Goal: Task Accomplishment & Management: Manage account settings

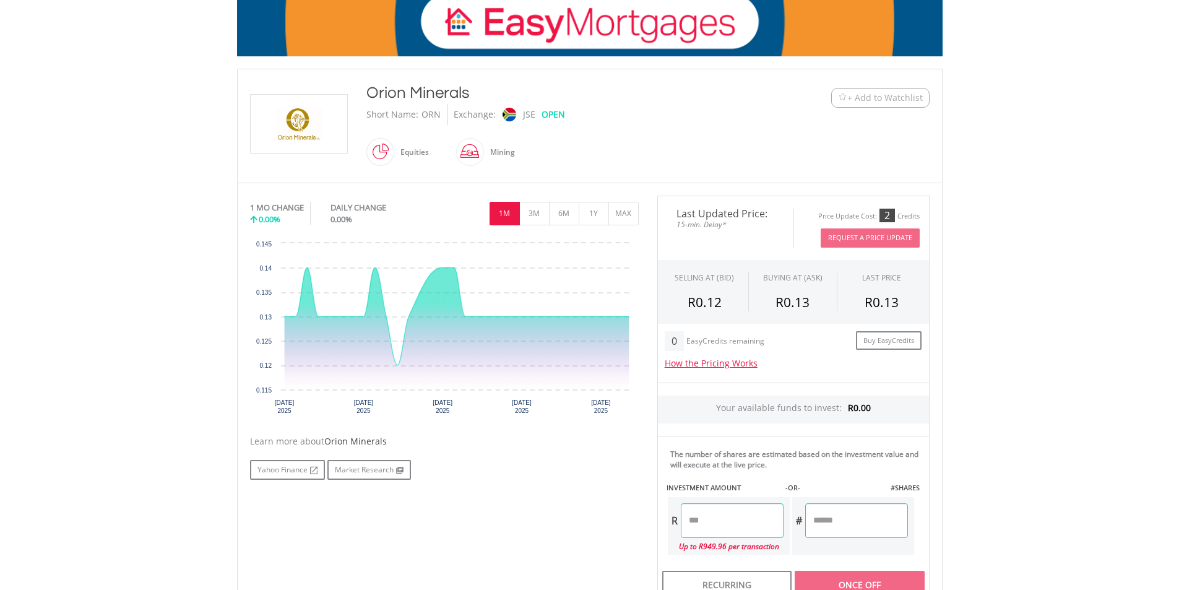
scroll to position [186, 0]
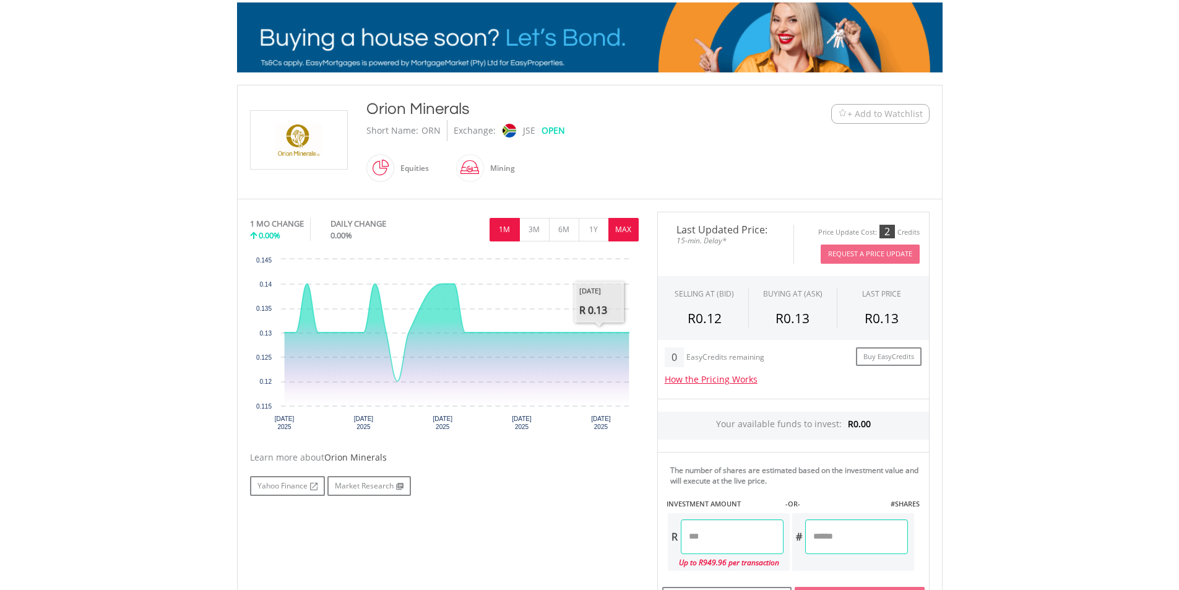
click at [623, 222] on button "MAX" at bounding box center [624, 230] width 30 height 24
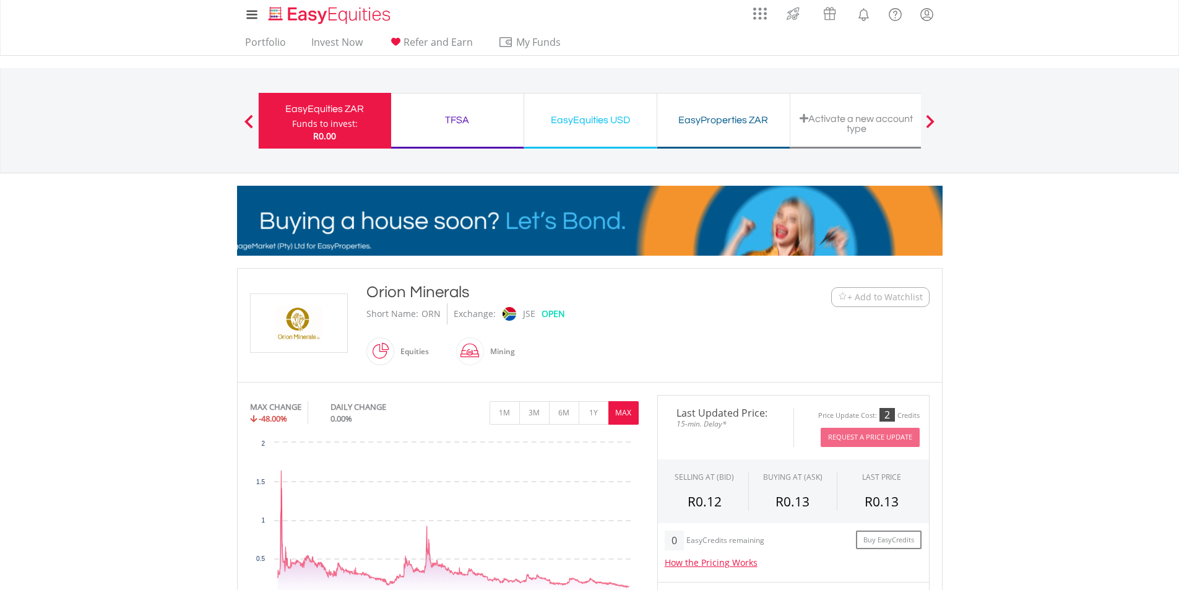
scroll to position [0, 0]
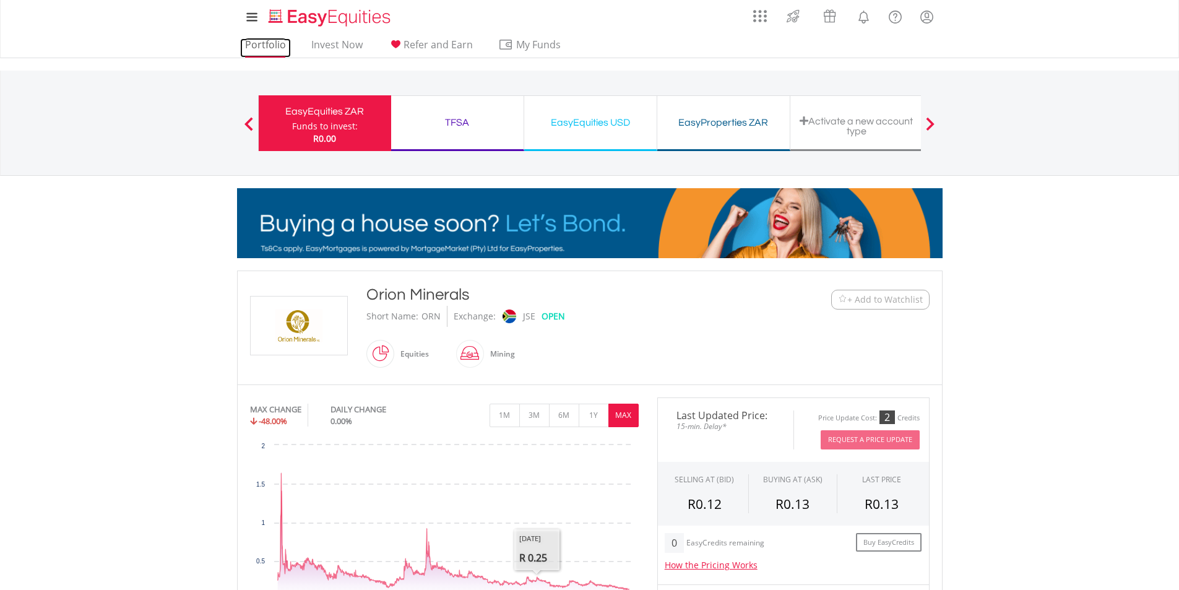
click at [250, 55] on link "Portfolio" at bounding box center [265, 47] width 51 height 19
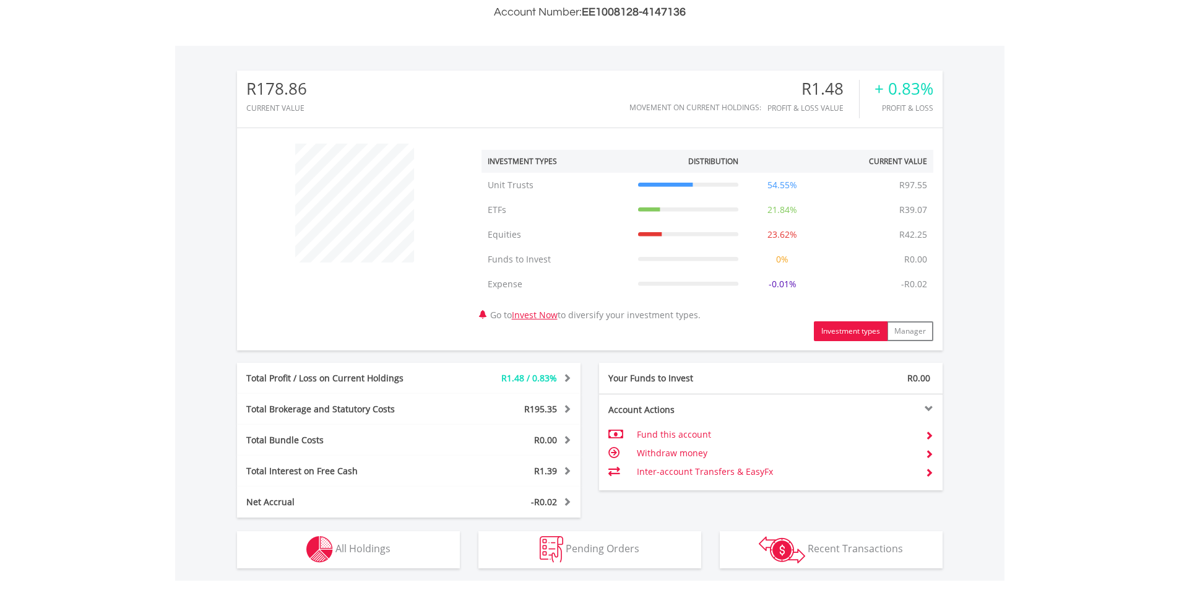
scroll to position [532, 0]
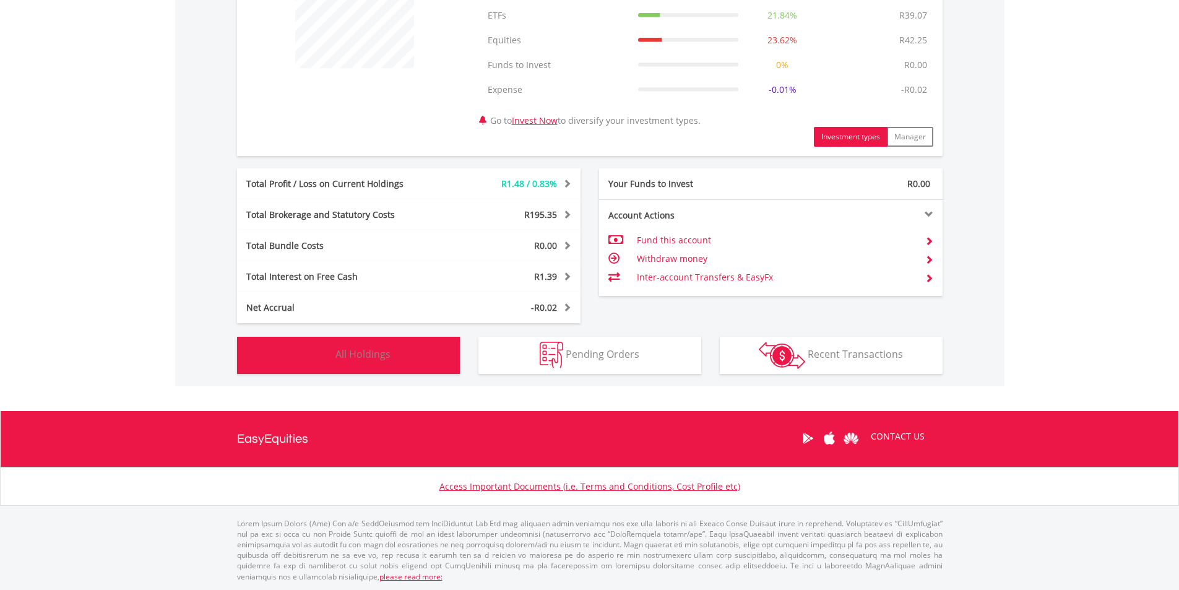
click at [412, 361] on button "Holdings All Holdings" at bounding box center [348, 355] width 223 height 37
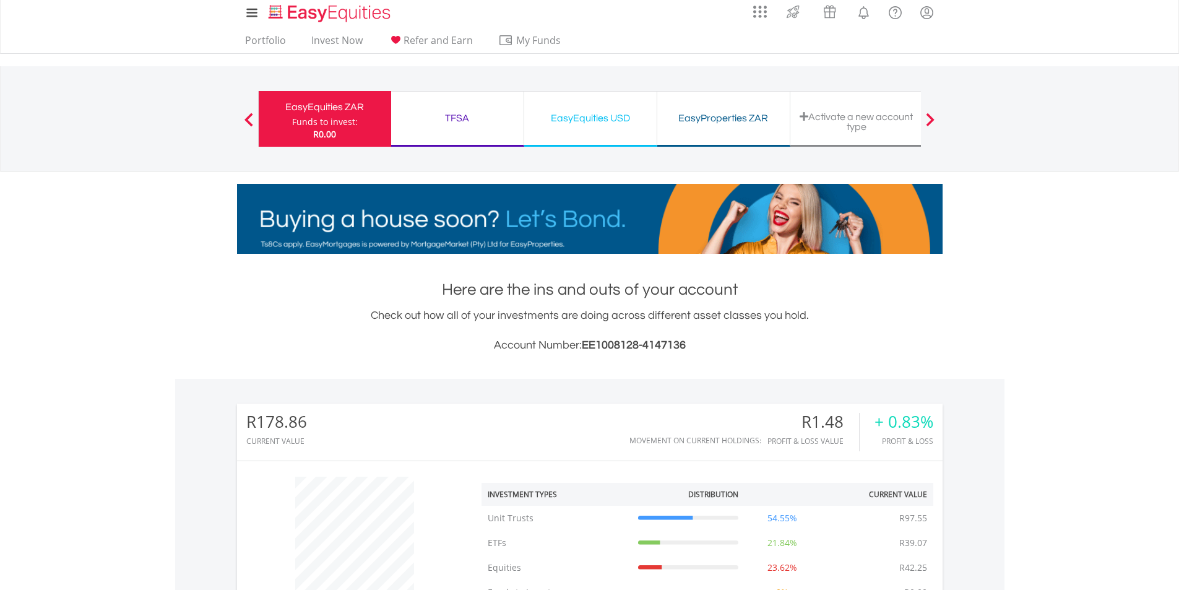
scroll to position [0, 0]
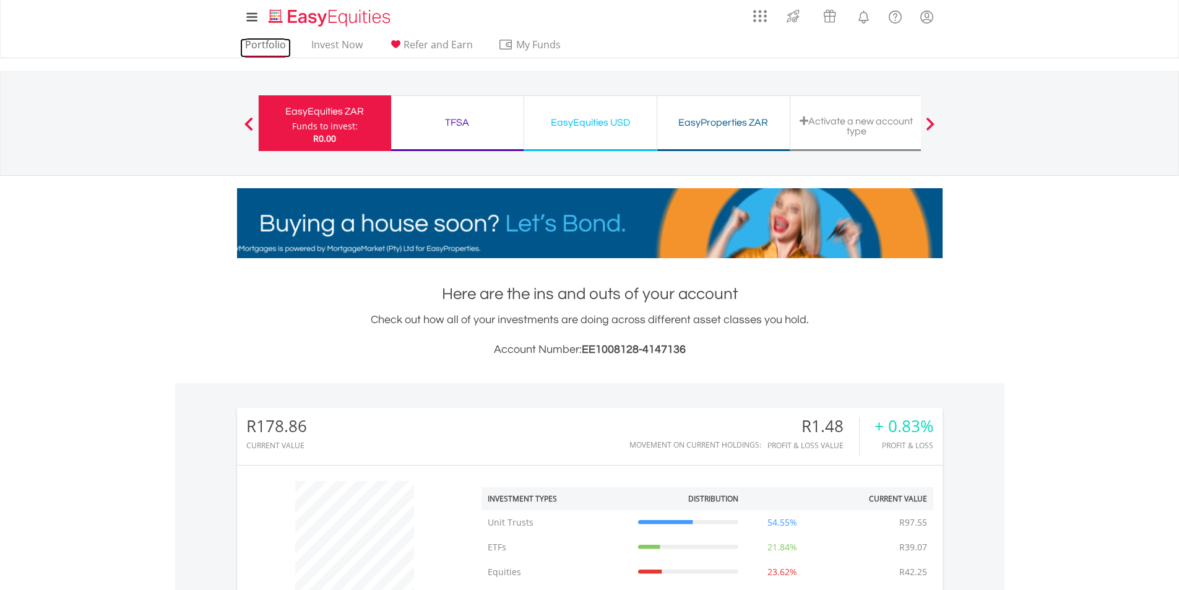
click at [270, 39] on link "Portfolio" at bounding box center [265, 47] width 51 height 19
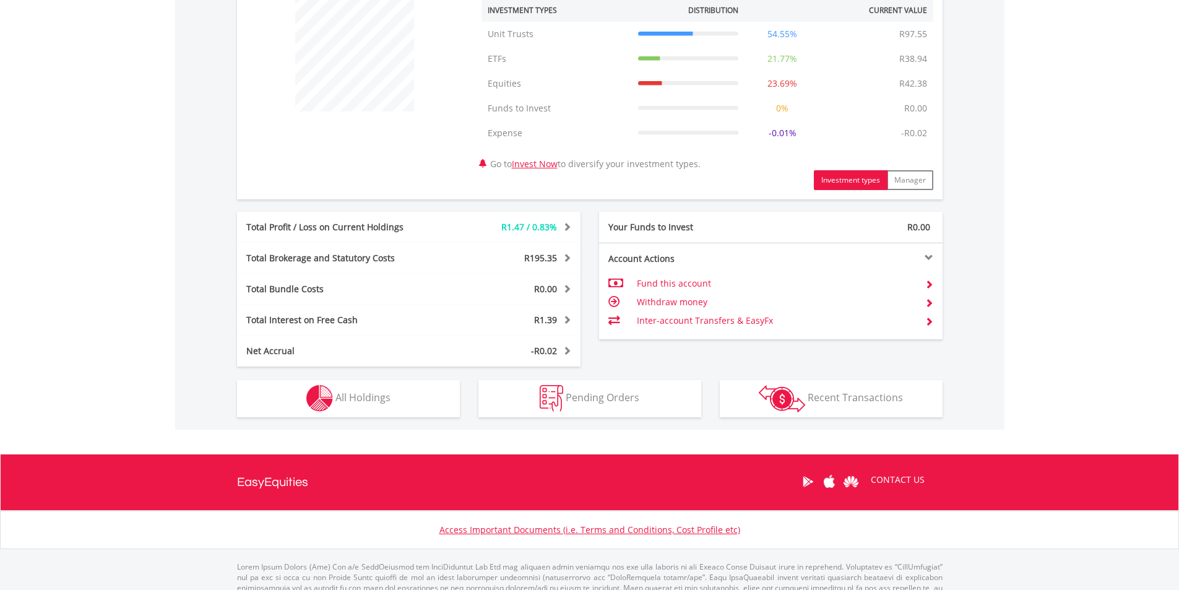
scroll to position [495, 0]
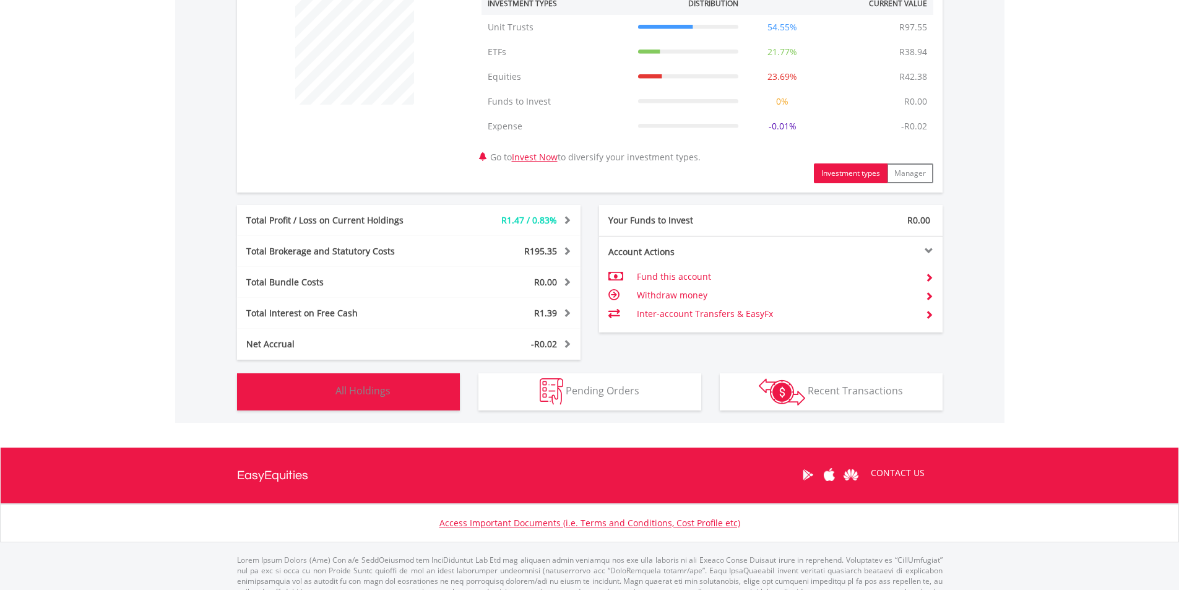
click at [418, 407] on button "Holdings All Holdings" at bounding box center [348, 391] width 223 height 37
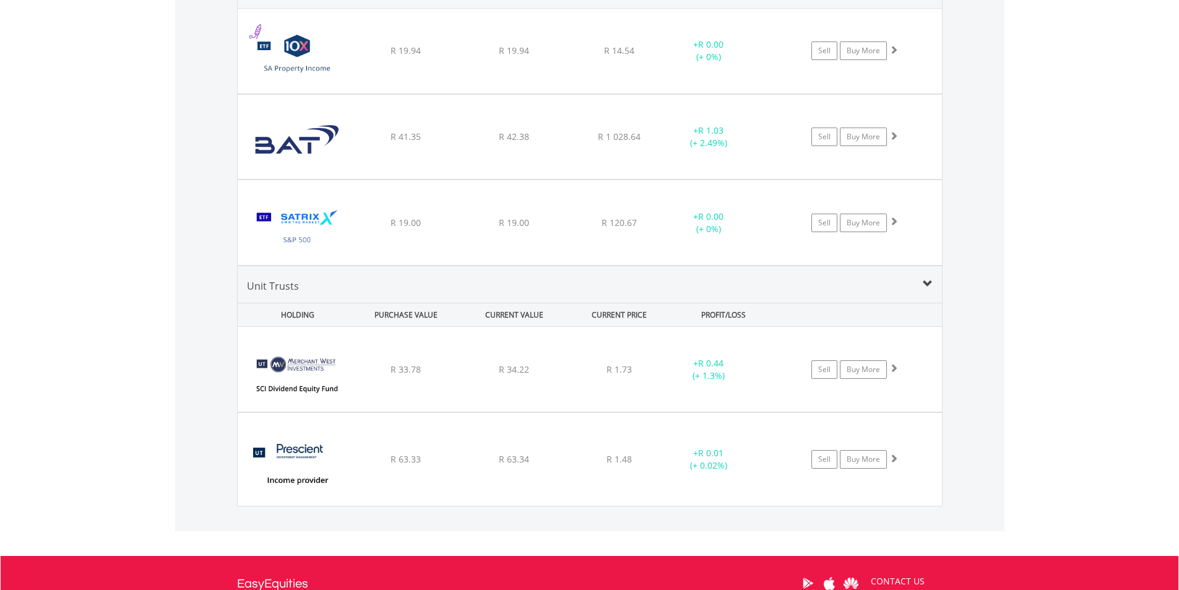
scroll to position [1067, 0]
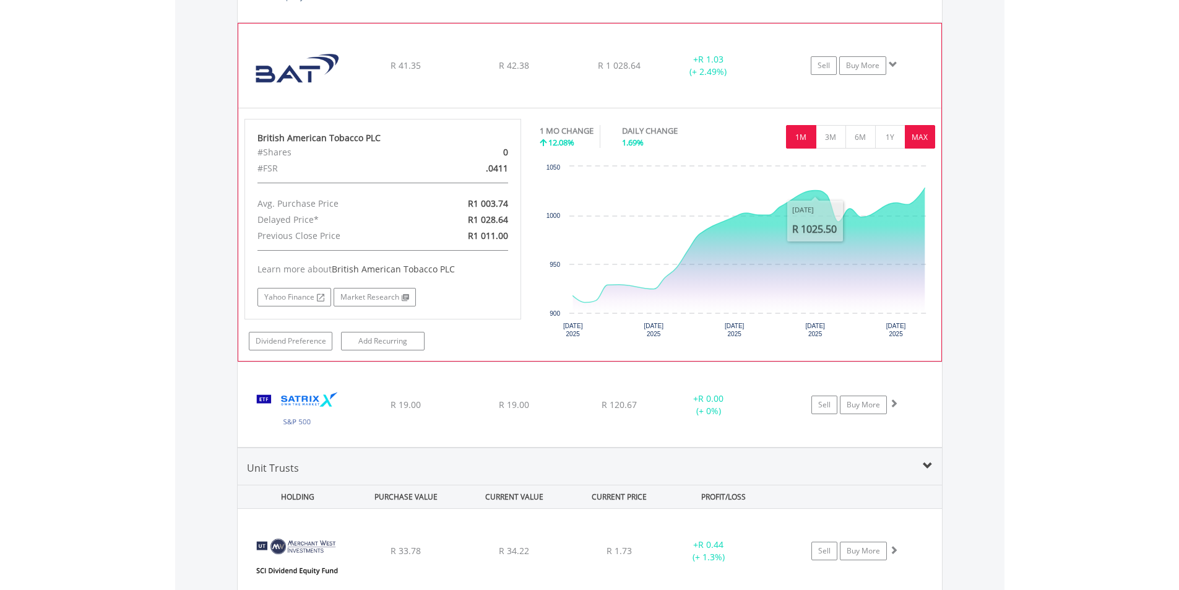
click at [914, 141] on button "MAX" at bounding box center [920, 137] width 30 height 24
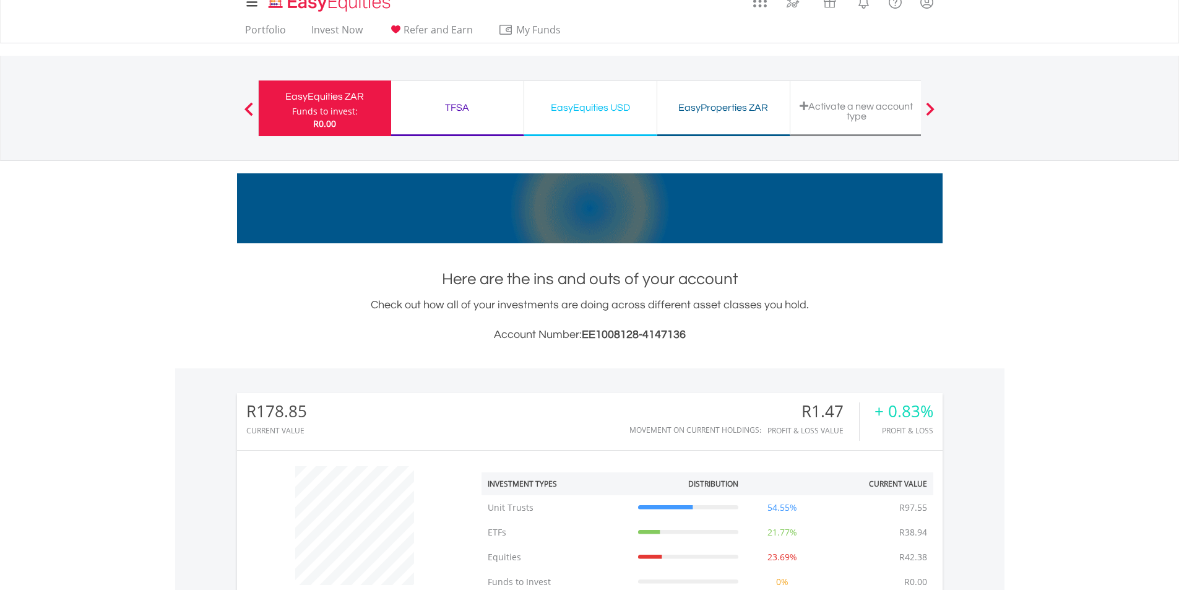
scroll to position [0, 0]
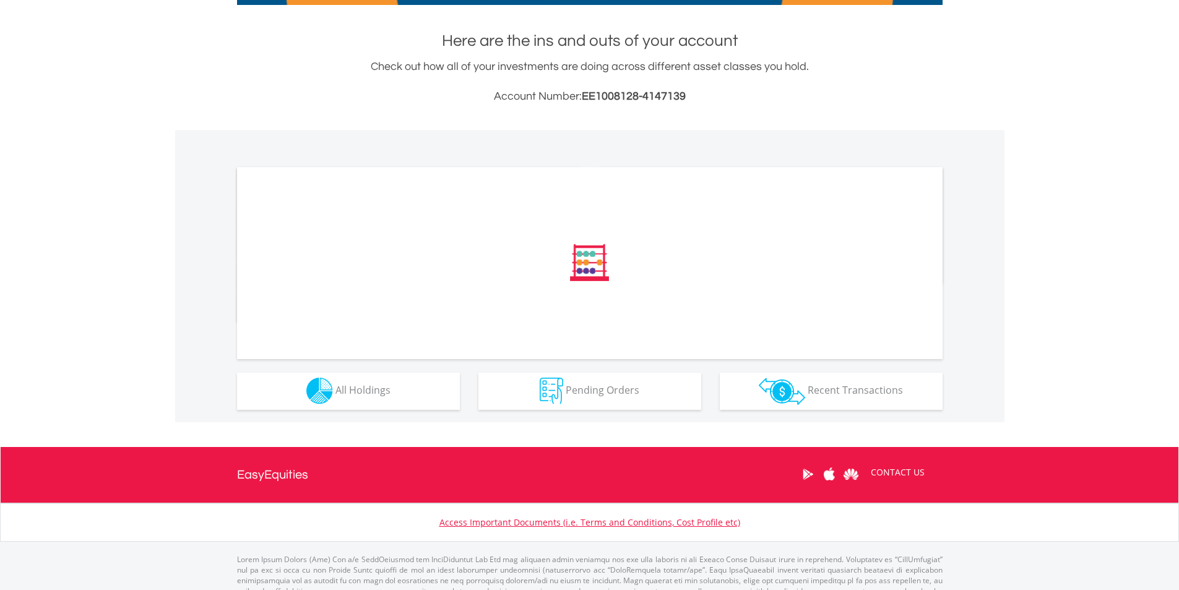
scroll to position [289, 0]
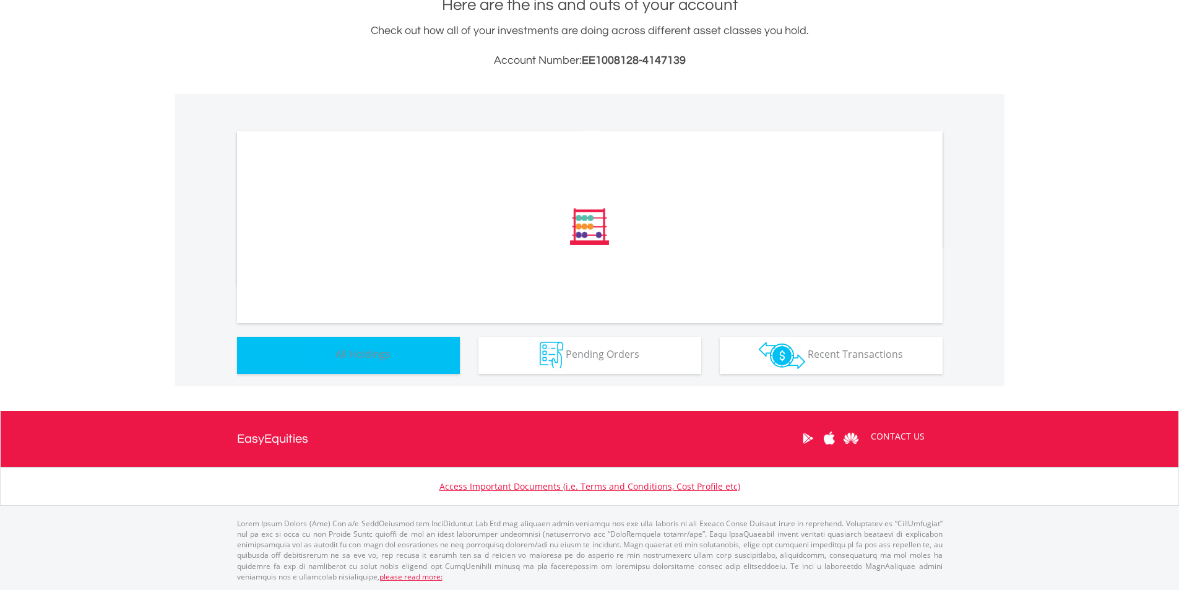
click at [419, 373] on button "Holdings All Holdings" at bounding box center [348, 355] width 223 height 37
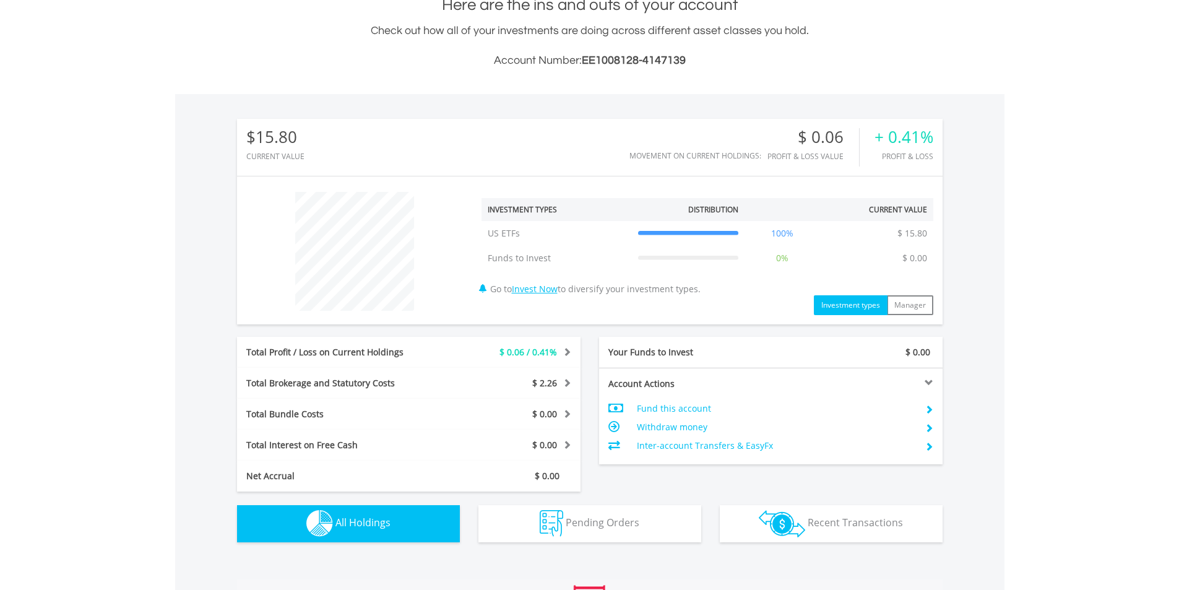
scroll to position [662, 0]
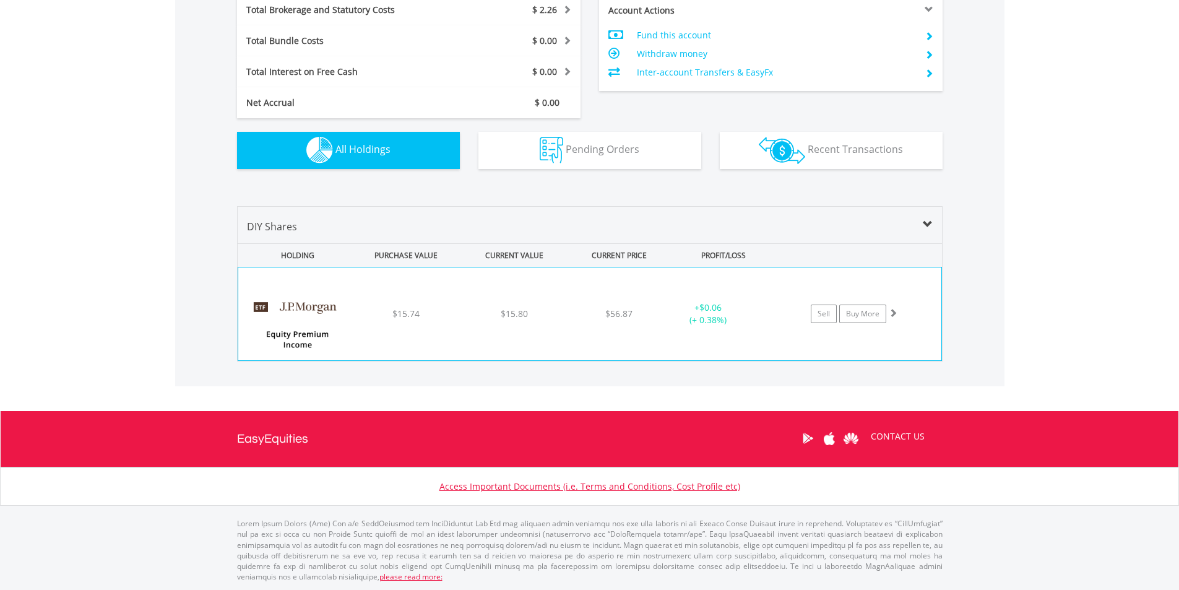
click at [370, 322] on div "﻿ JPMorgan Equity Premium Income ETF $15.74 $15.80 $56.87 + $0.06 (+ 0.38%) Sel…" at bounding box center [589, 313] width 703 height 93
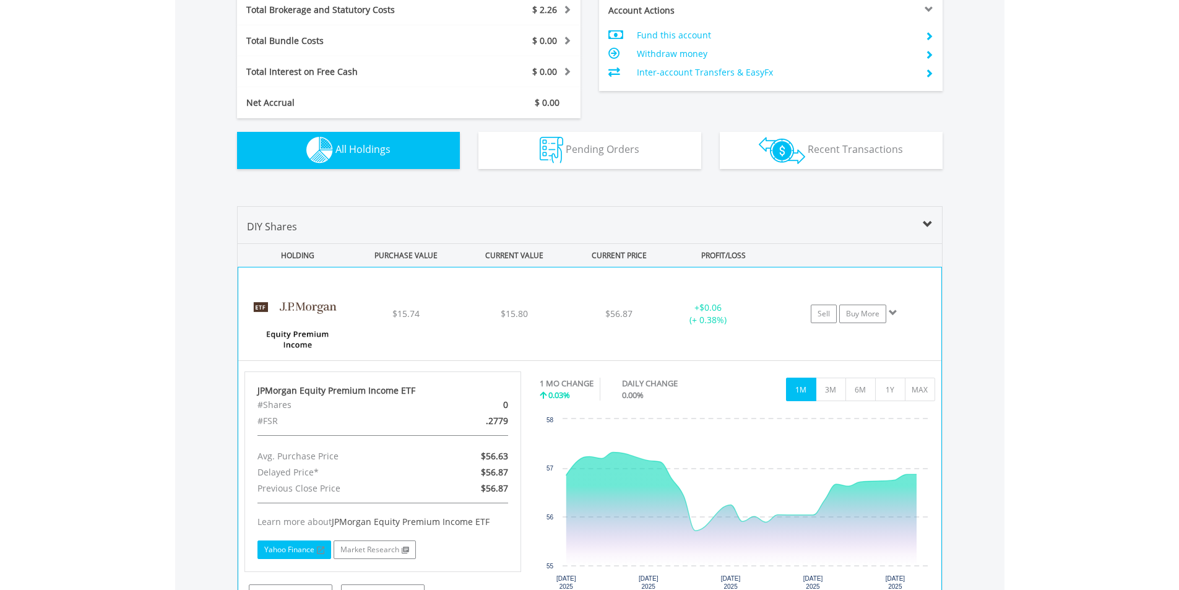
click at [300, 542] on link "Yahoo Finance" at bounding box center [295, 550] width 74 height 19
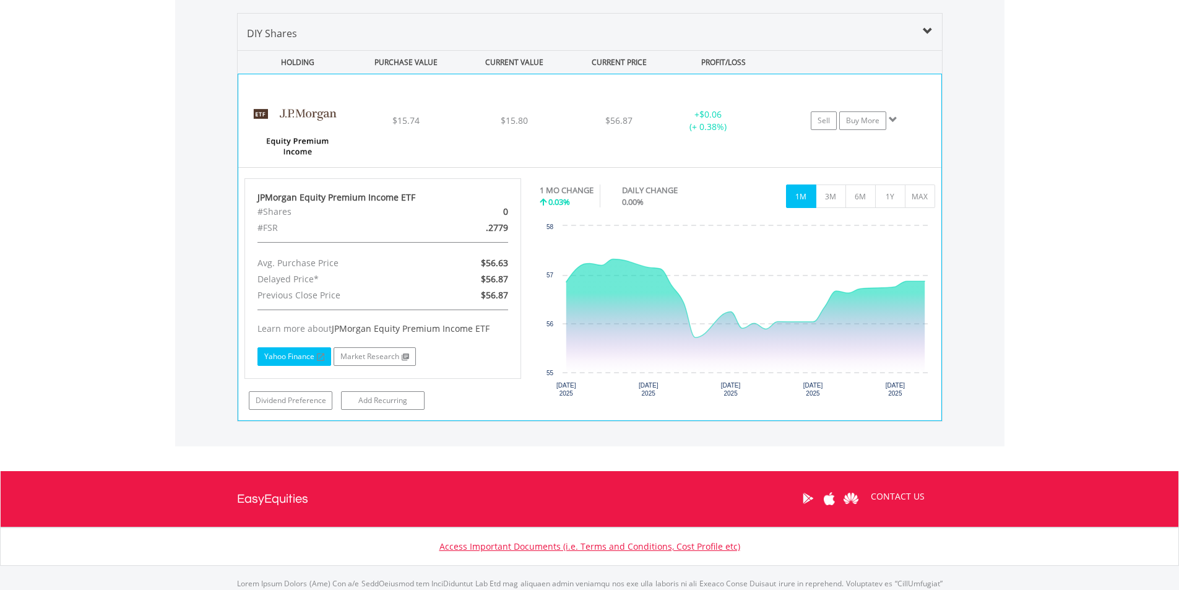
scroll to position [910, 0]
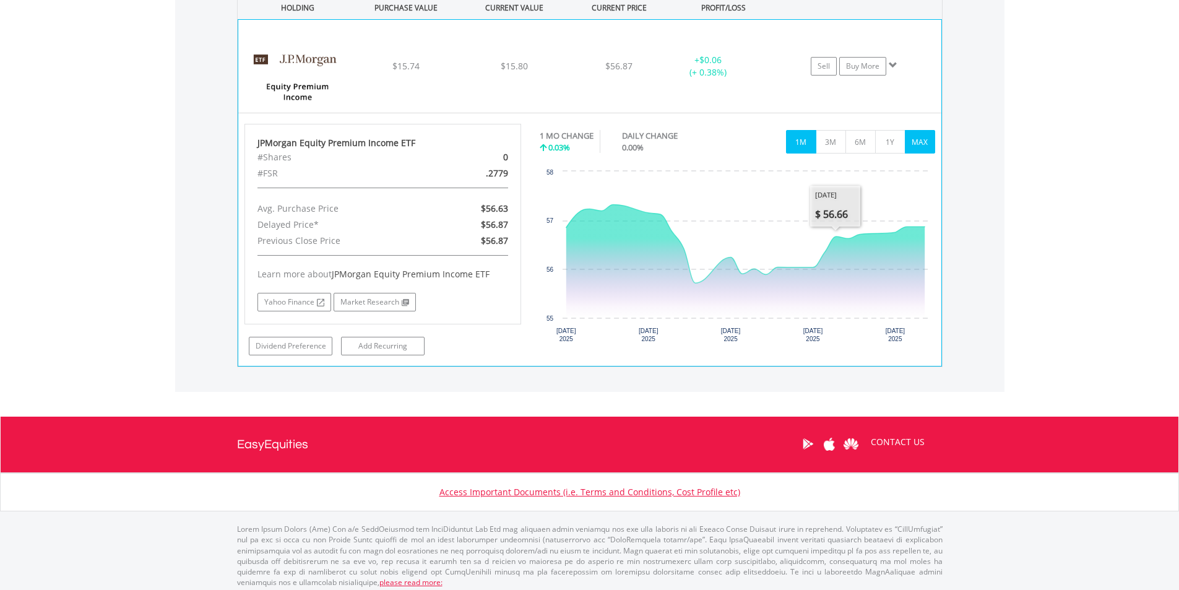
click at [913, 134] on button "MAX" at bounding box center [920, 142] width 30 height 24
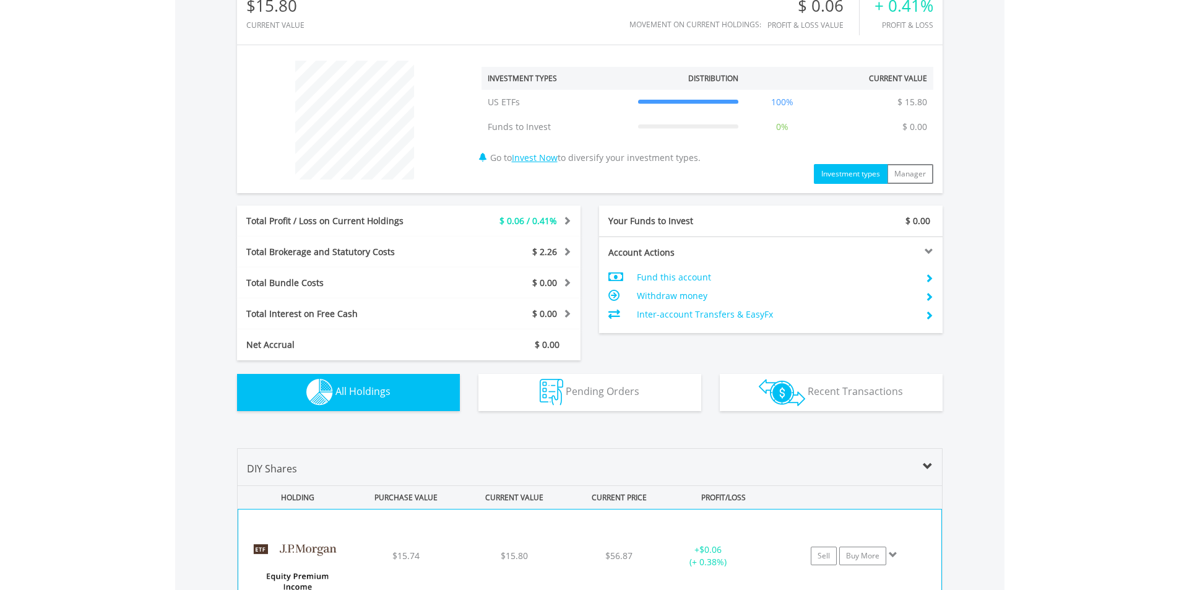
scroll to position [0, 0]
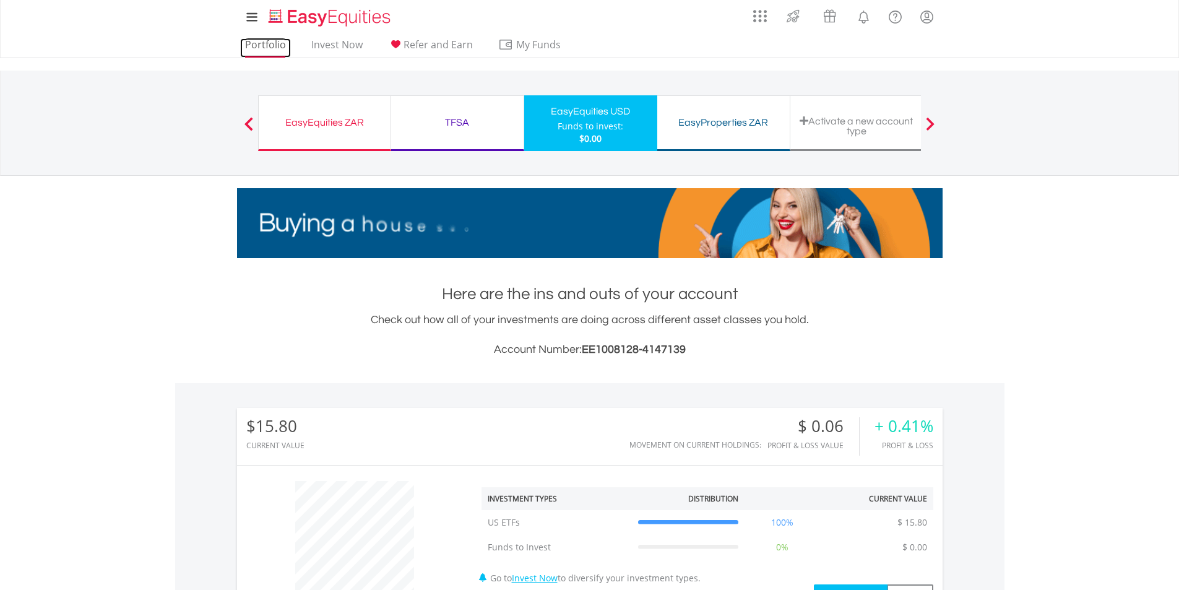
click at [282, 53] on link "Portfolio" at bounding box center [265, 47] width 51 height 19
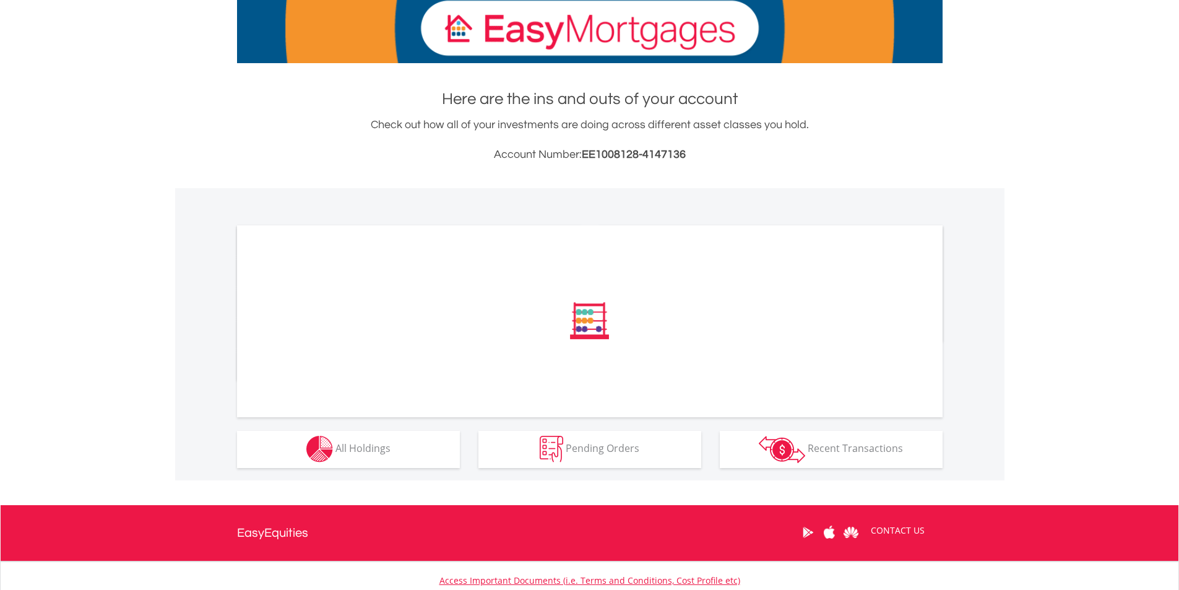
scroll to position [289, 0]
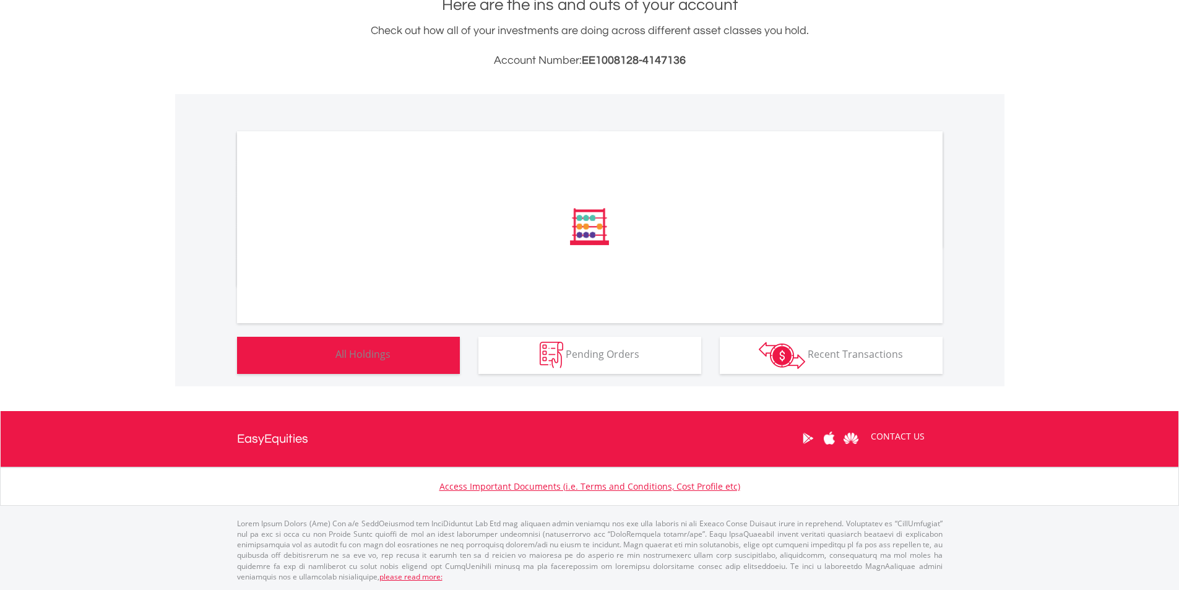
click at [399, 352] on button "Holdings All Holdings" at bounding box center [348, 355] width 223 height 37
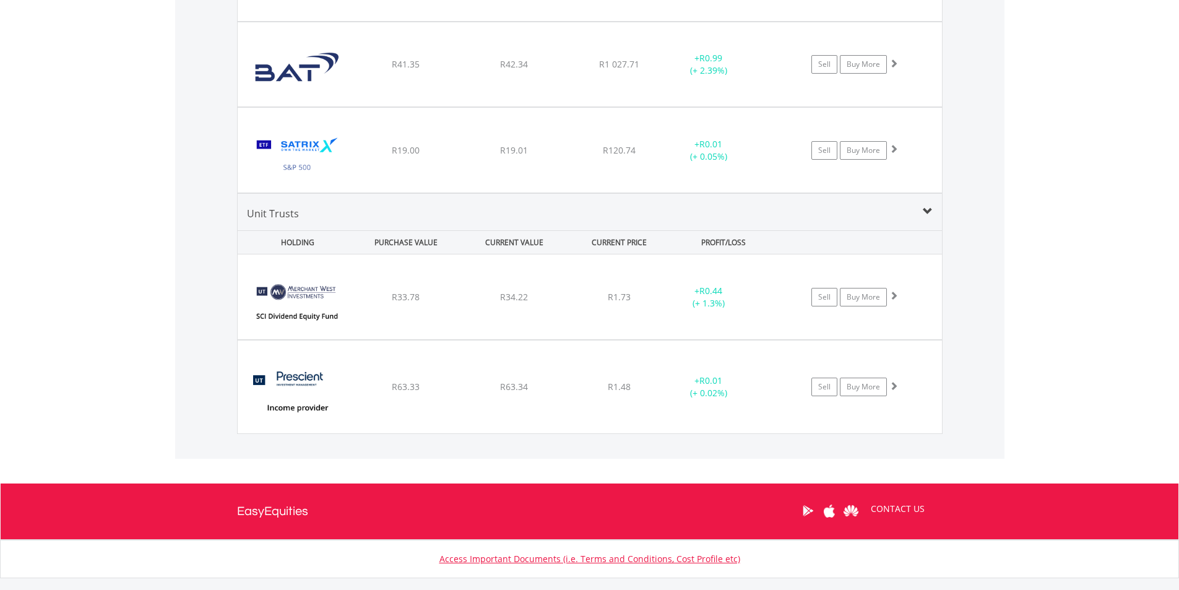
scroll to position [1079, 0]
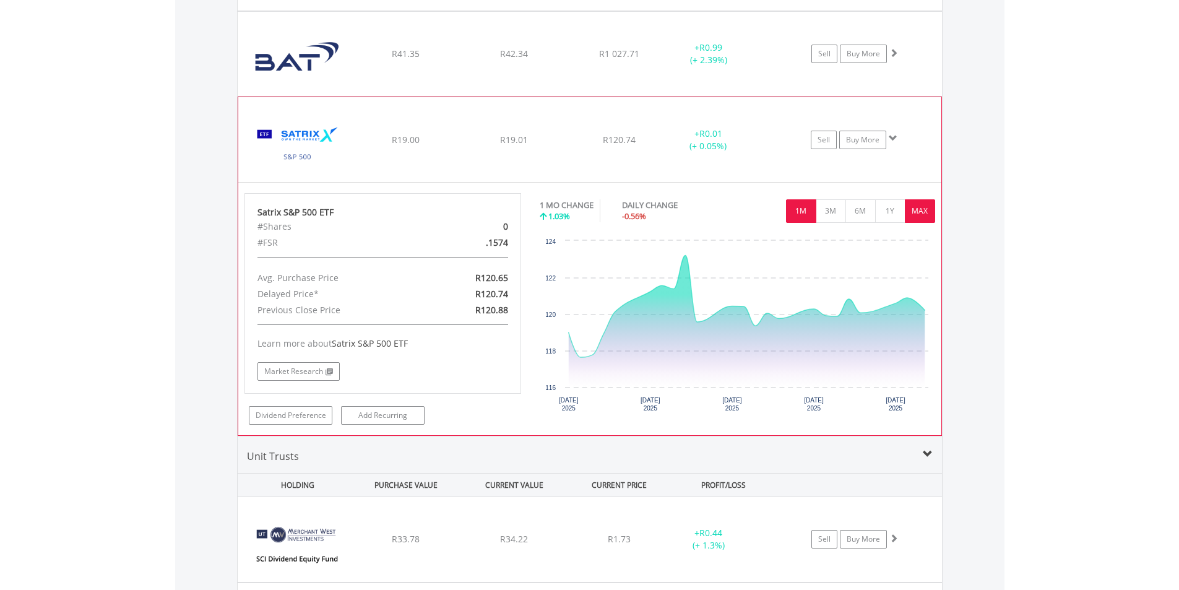
click at [923, 212] on button "MAX" at bounding box center [920, 211] width 30 height 24
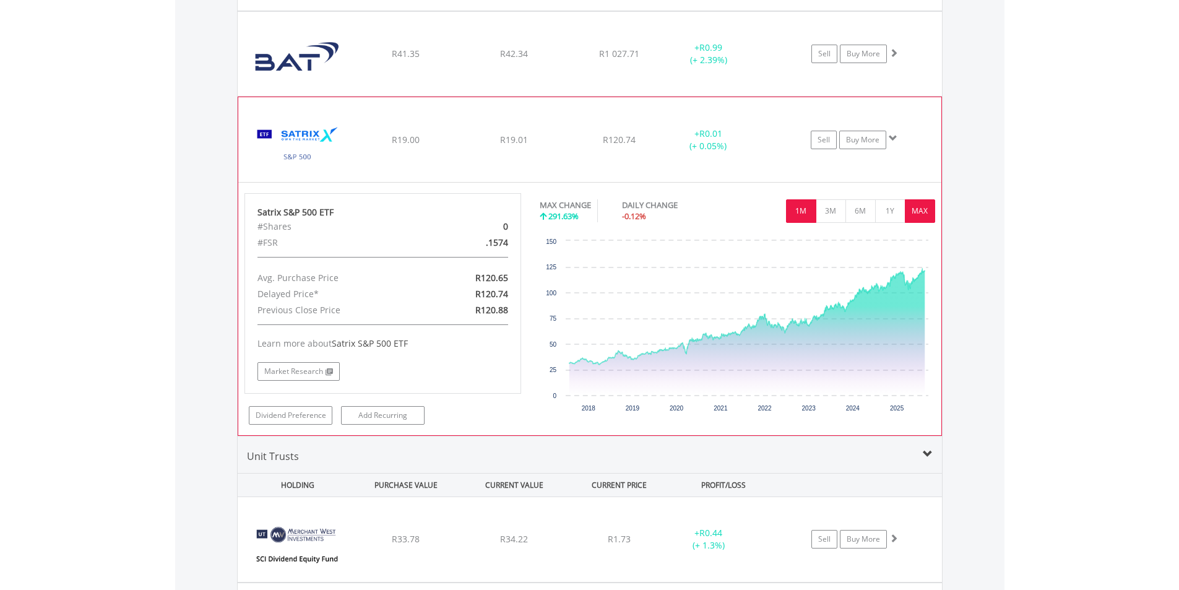
click at [797, 212] on button "1M" at bounding box center [801, 211] width 30 height 24
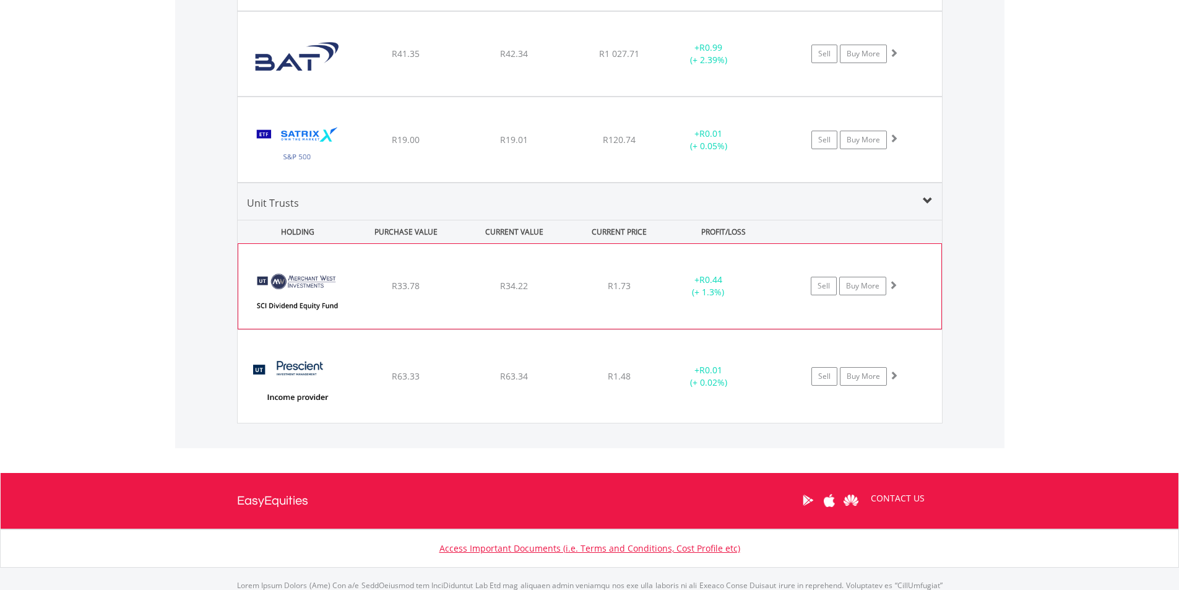
scroll to position [1140, 0]
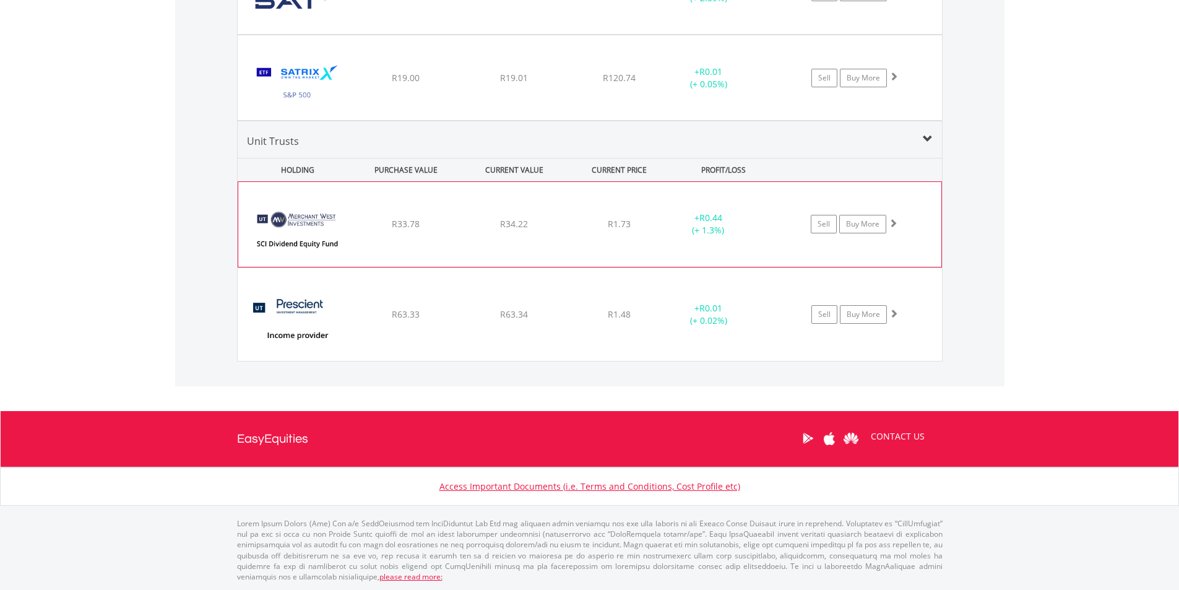
click at [541, 247] on div "﻿ Merchant West SCI Dividend Equity Fund R33.78 R34.22 R1.73 + R0.44 (+ 1.3%) S…" at bounding box center [589, 224] width 703 height 84
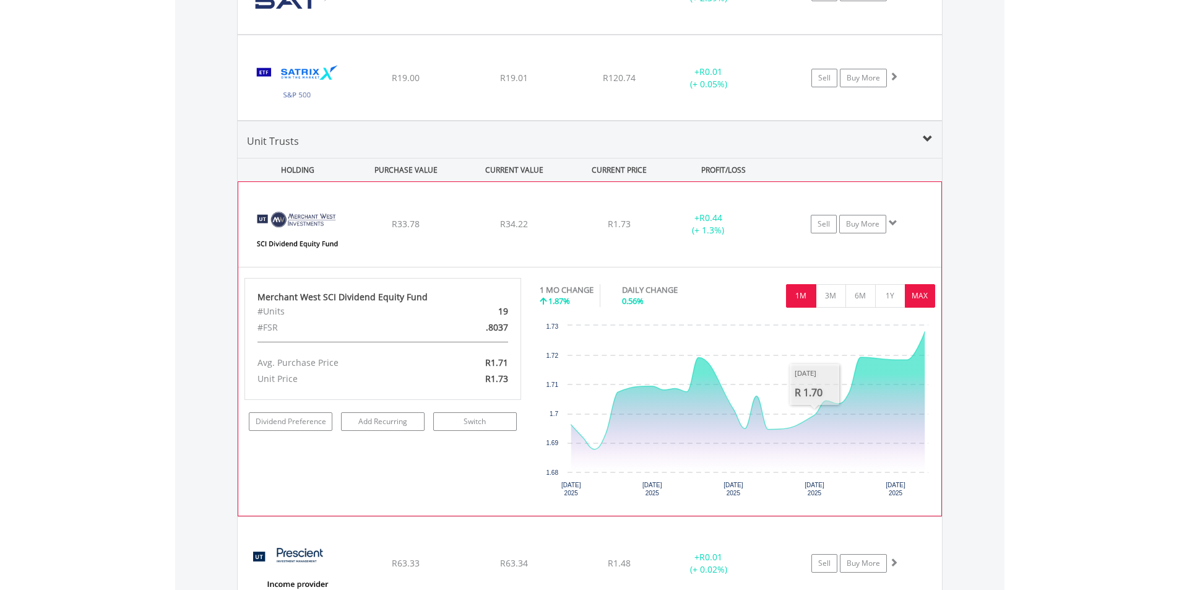
click at [914, 293] on button "MAX" at bounding box center [920, 296] width 30 height 24
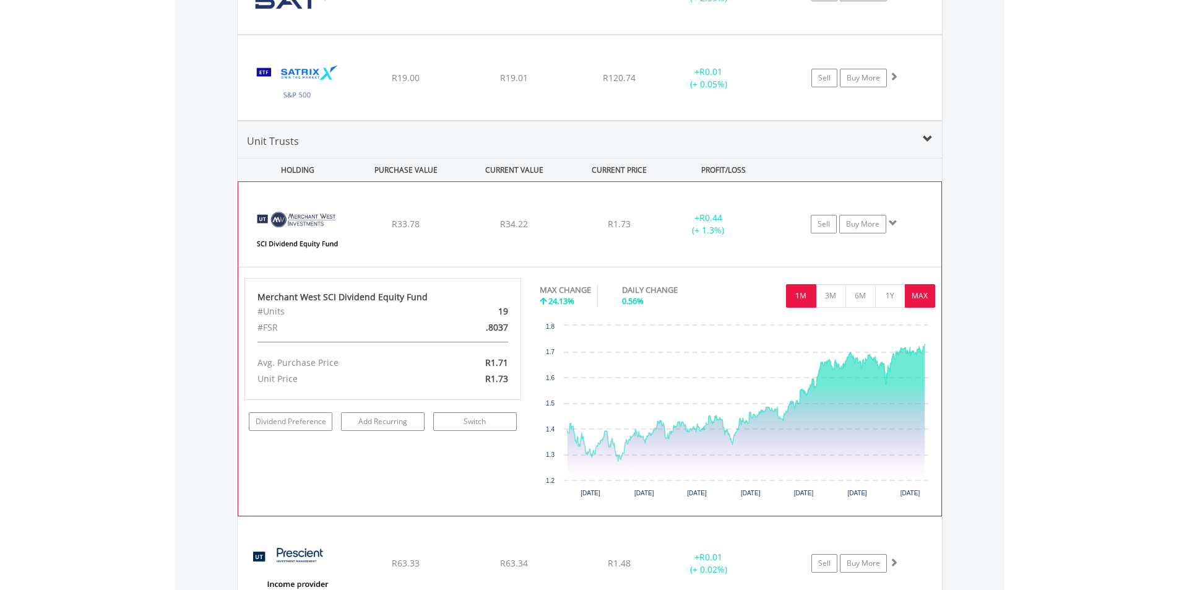
click at [808, 305] on button "1M" at bounding box center [801, 296] width 30 height 24
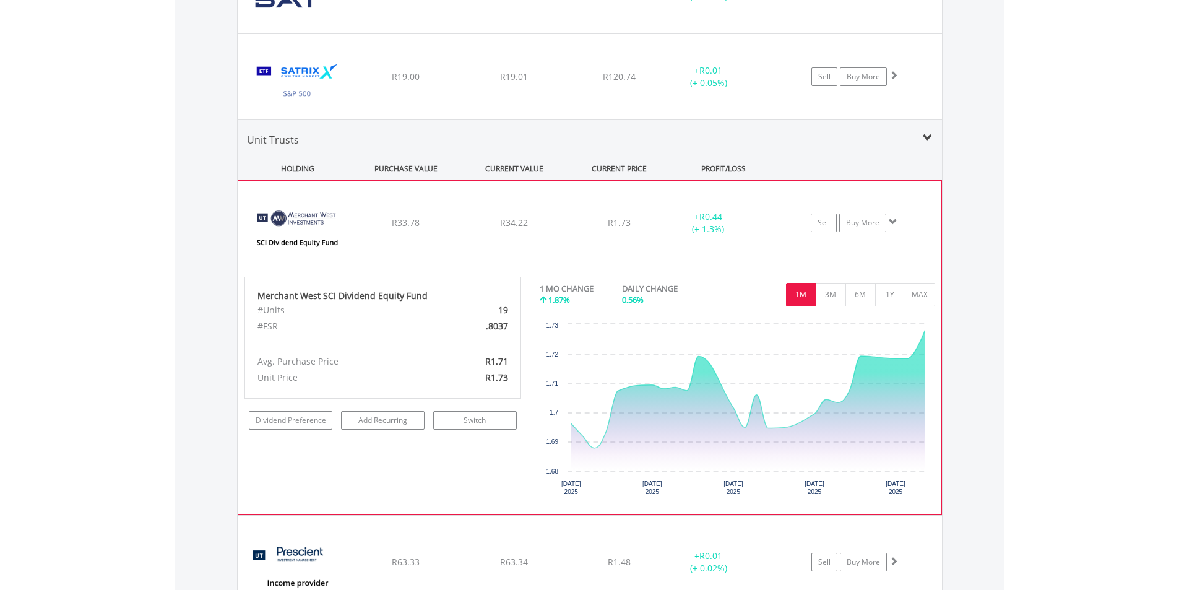
click at [463, 240] on div "﻿ Merchant West SCI Dividend Equity Fund R33.78 R34.22 R1.73 + R0.44 (+ 1.3%) S…" at bounding box center [589, 223] width 703 height 84
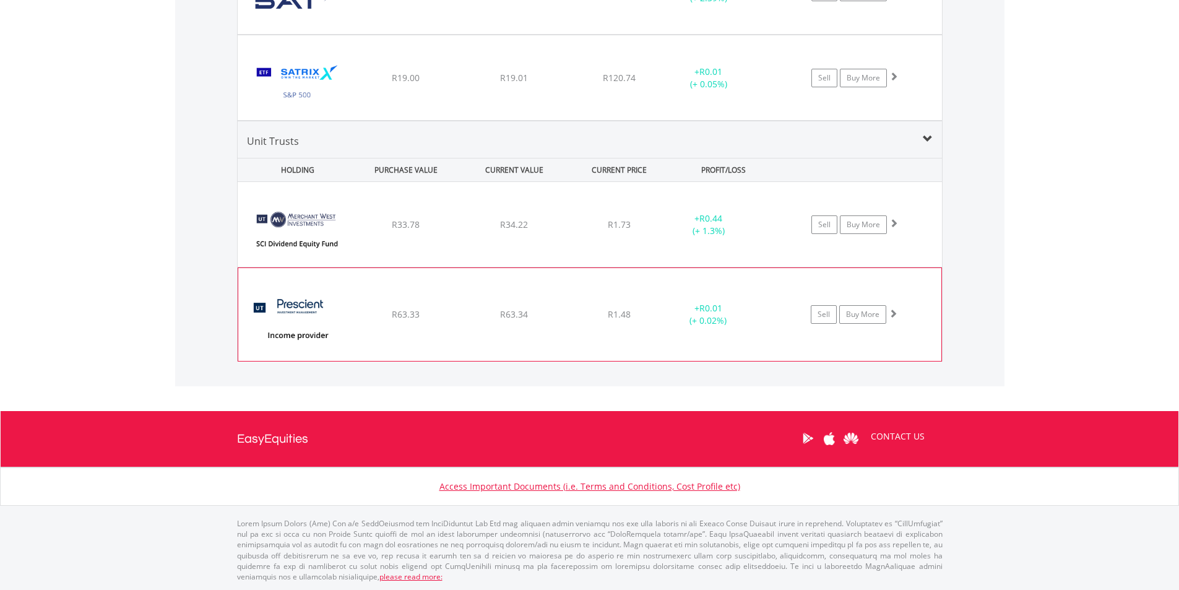
click at [464, 267] on div "﻿ Prescient Income Provider A2 R63.33 R63.34 R1.48 + R0.01 (+ 0.02%) Sell Buy M…" at bounding box center [590, 224] width 705 height 85
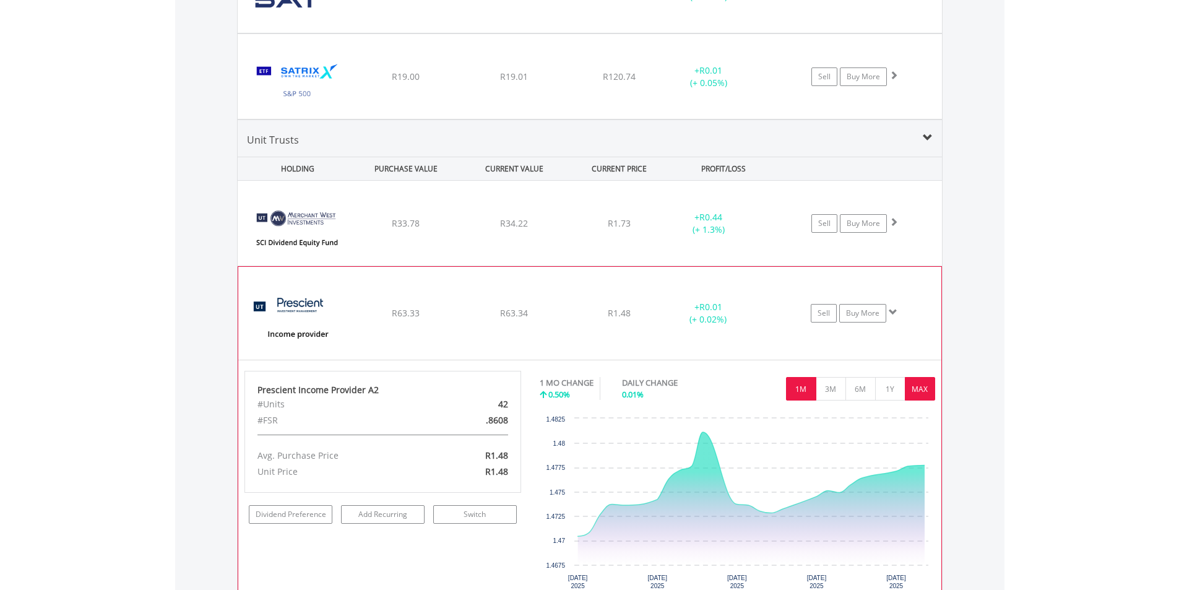
click at [921, 388] on button "MAX" at bounding box center [920, 389] width 30 height 24
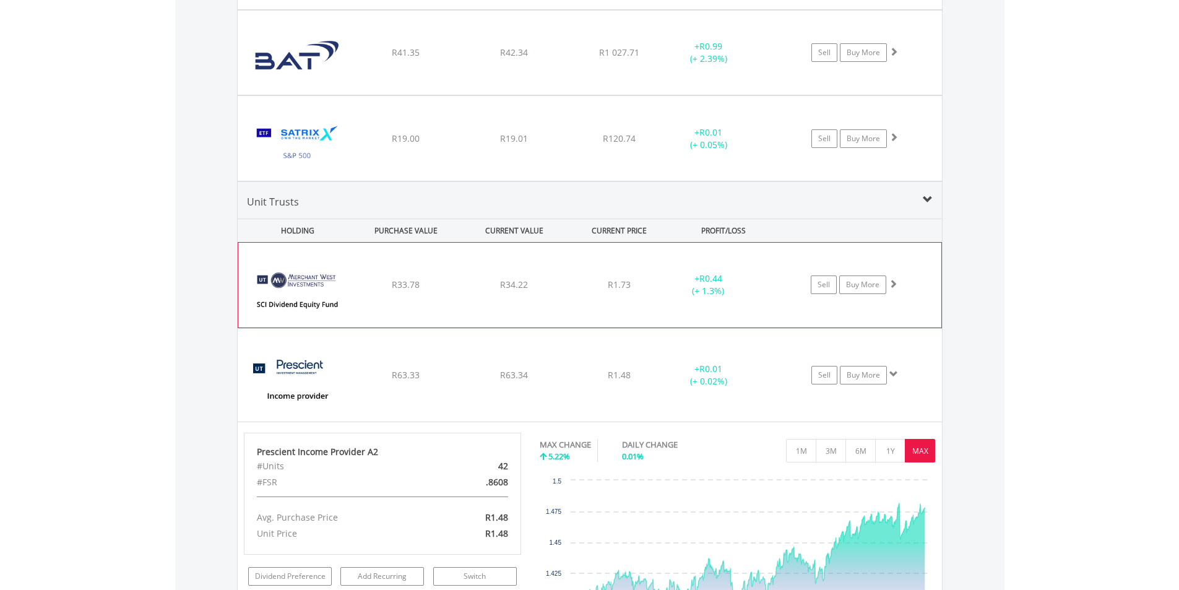
scroll to position [1018, 0]
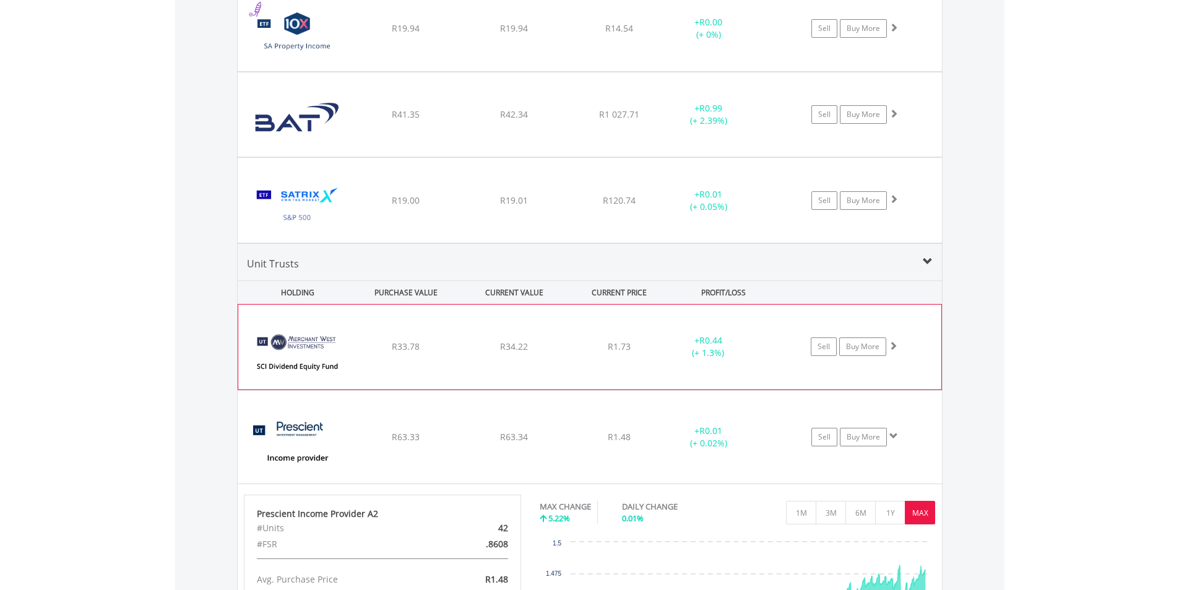
click at [459, 360] on div "﻿ Merchant West SCI Dividend Equity Fund R33.78 R34.22 R1.73 + R0.44 (+ 1.3%) S…" at bounding box center [589, 347] width 703 height 84
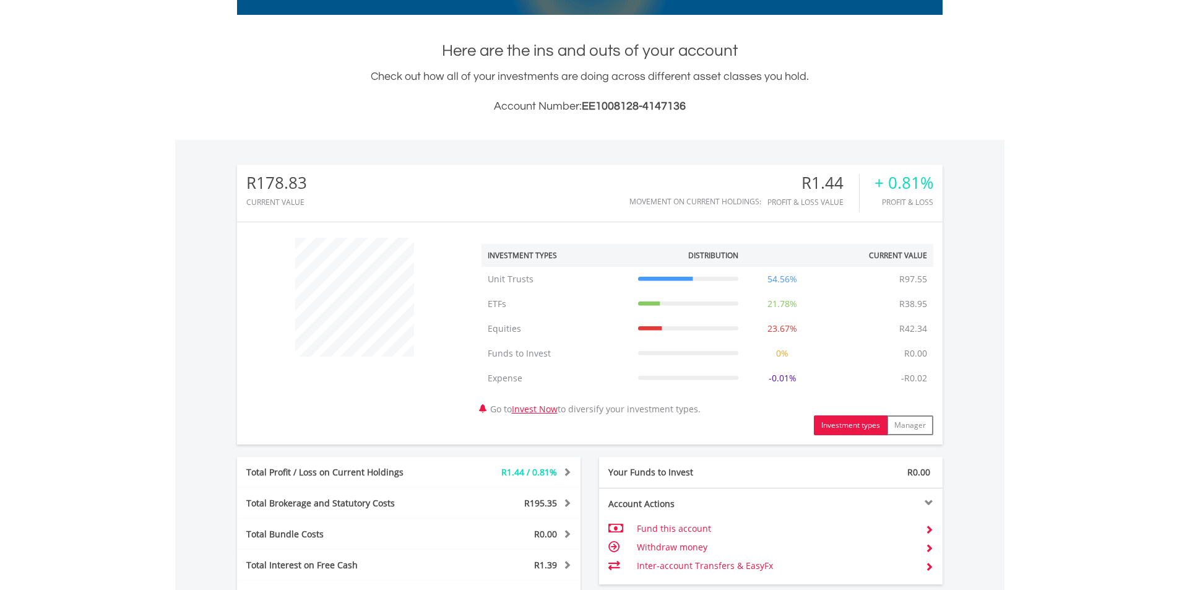
scroll to position [0, 0]
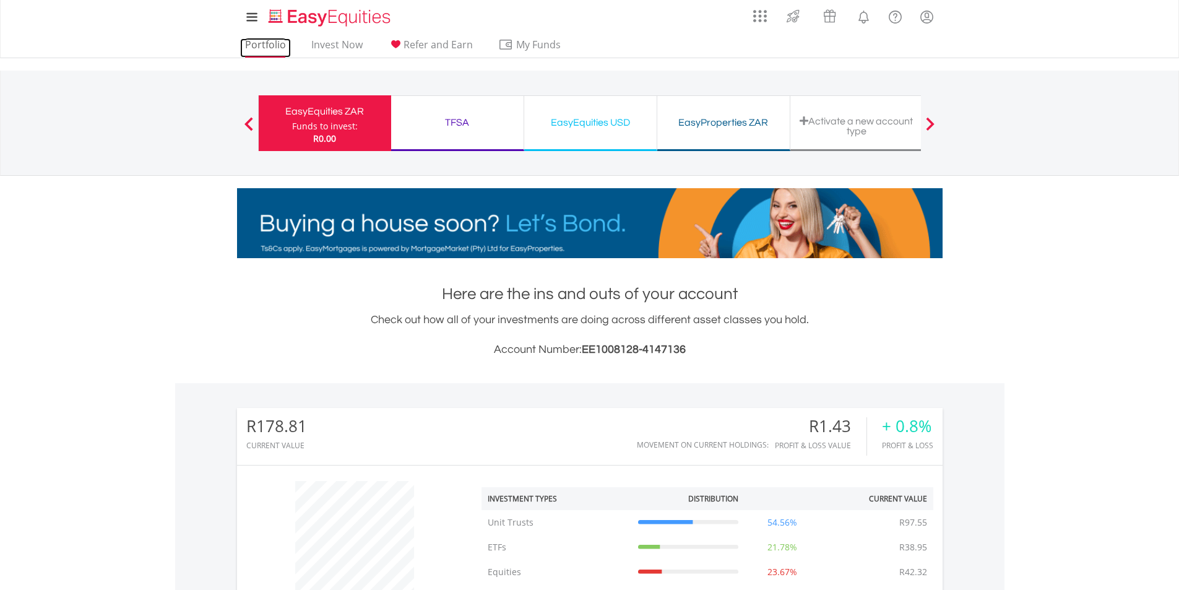
click at [267, 51] on link "Portfolio" at bounding box center [265, 47] width 51 height 19
